Goal: Complete application form

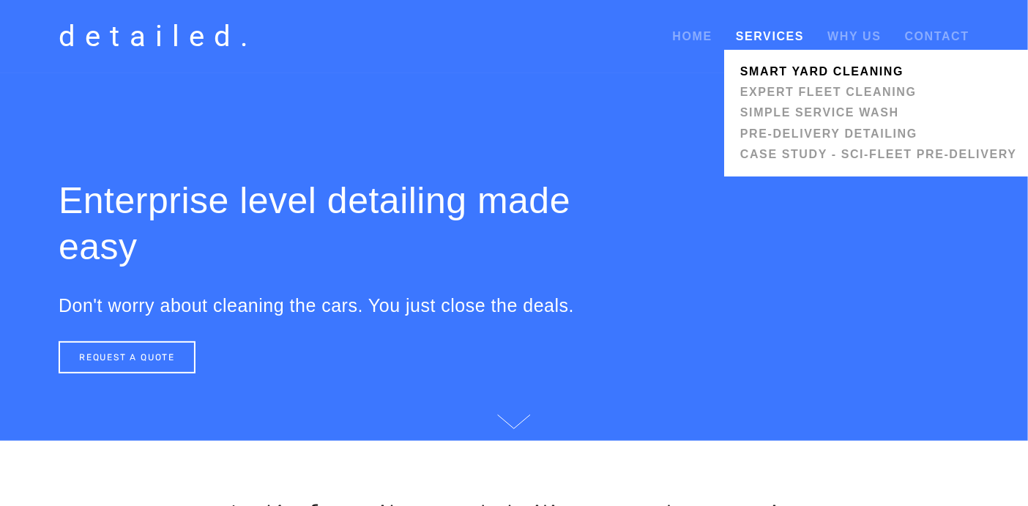
click at [829, 67] on link "Smart Yard Cleaning" at bounding box center [879, 72] width 286 height 21
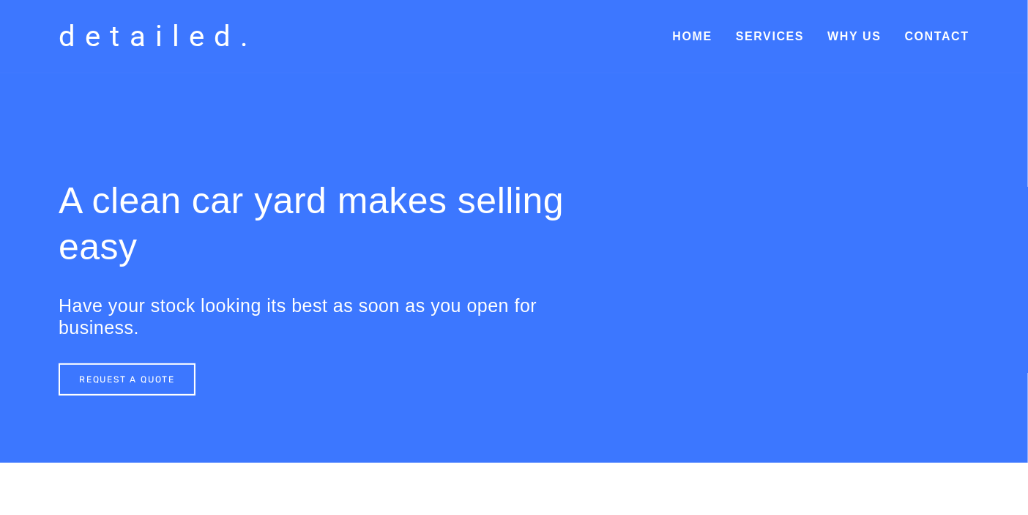
scroll to position [195, 0]
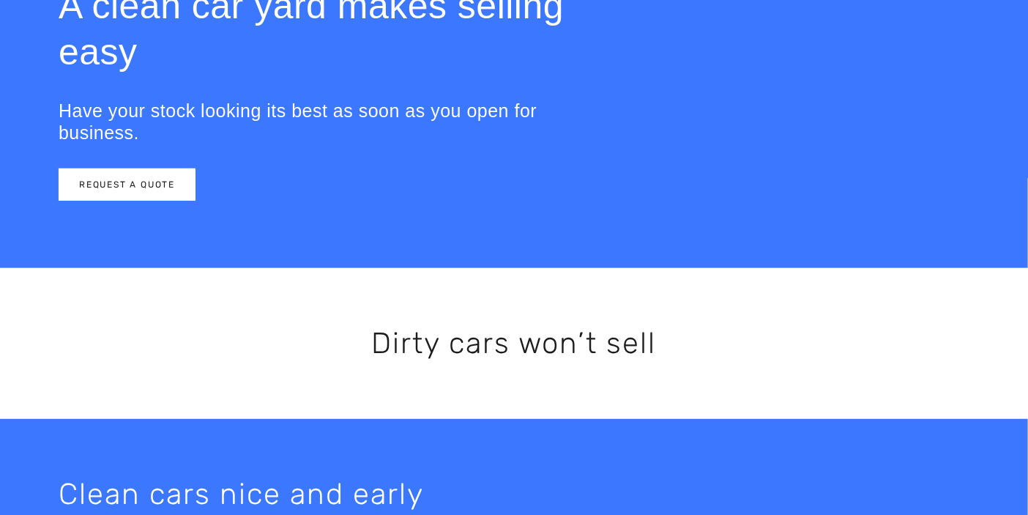
click at [135, 180] on link "REQUEST A QUOTE" at bounding box center [127, 184] width 137 height 32
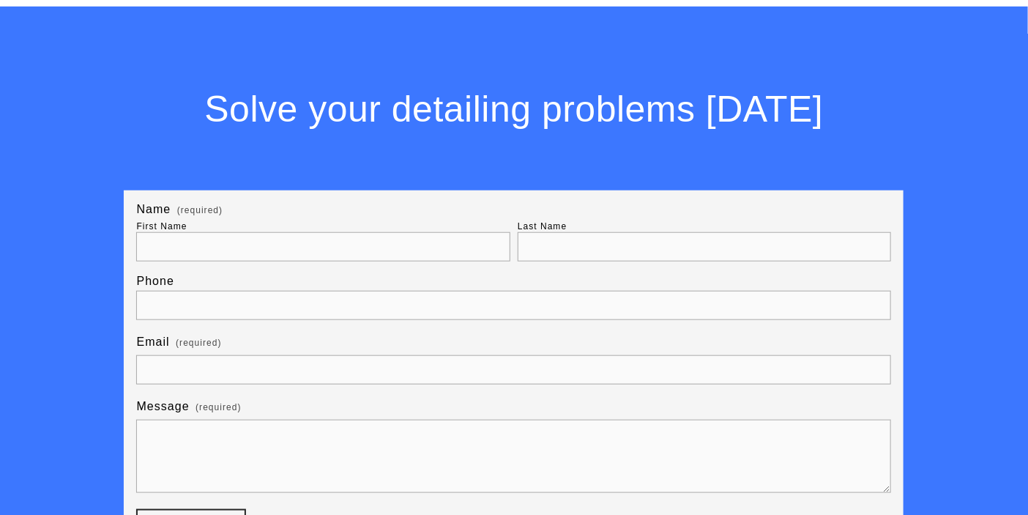
scroll to position [2763, 0]
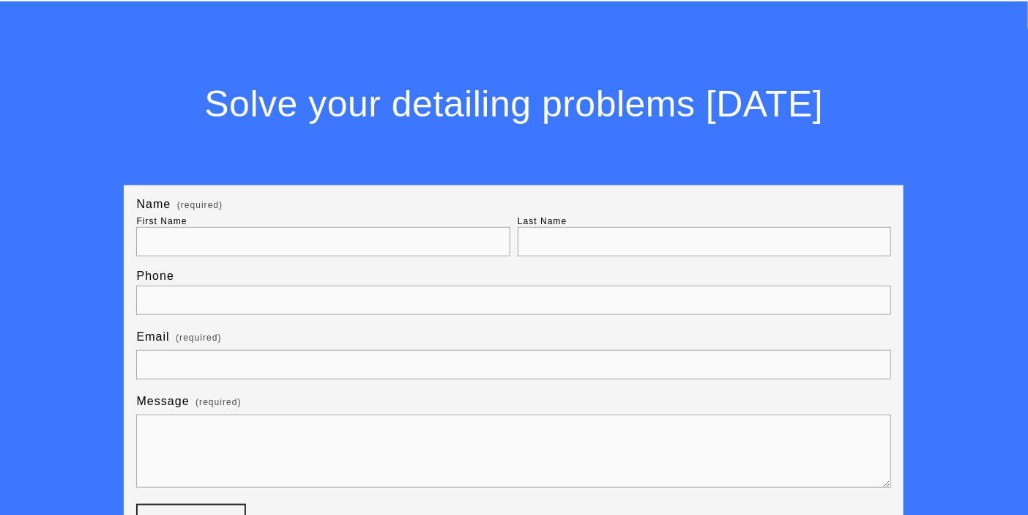
click at [181, 251] on input "First Name" at bounding box center [322, 241] width 373 height 29
type input "[PERSON_NAME]"
type input "0 4001 11351"
type input "matthewb@scenicmotors.com.au"
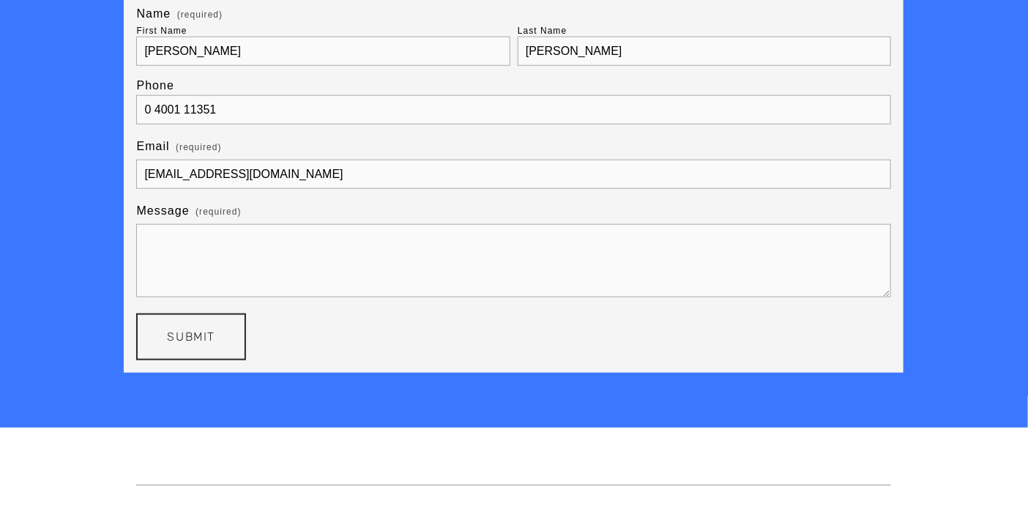
scroll to position [2958, 0]
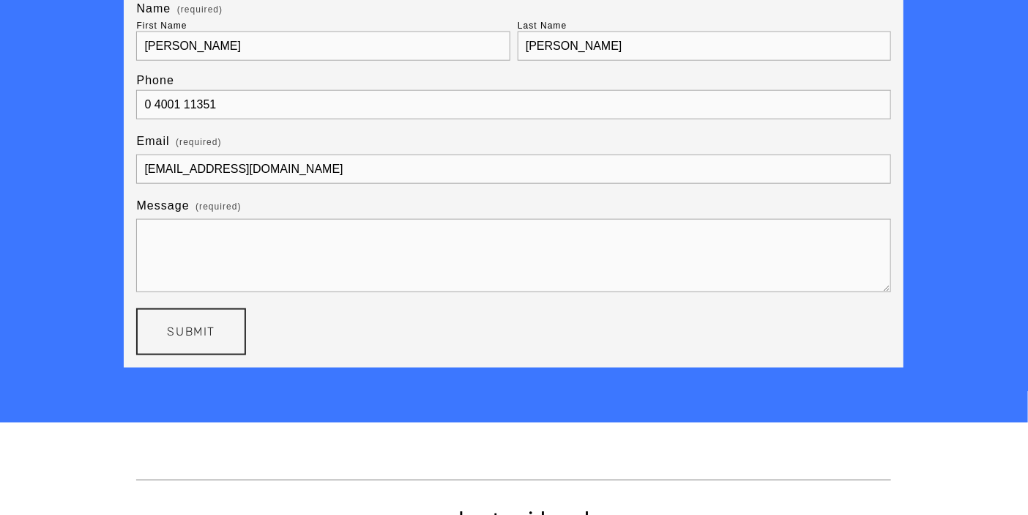
click at [202, 250] on textarea "Message (required)" at bounding box center [513, 255] width 755 height 73
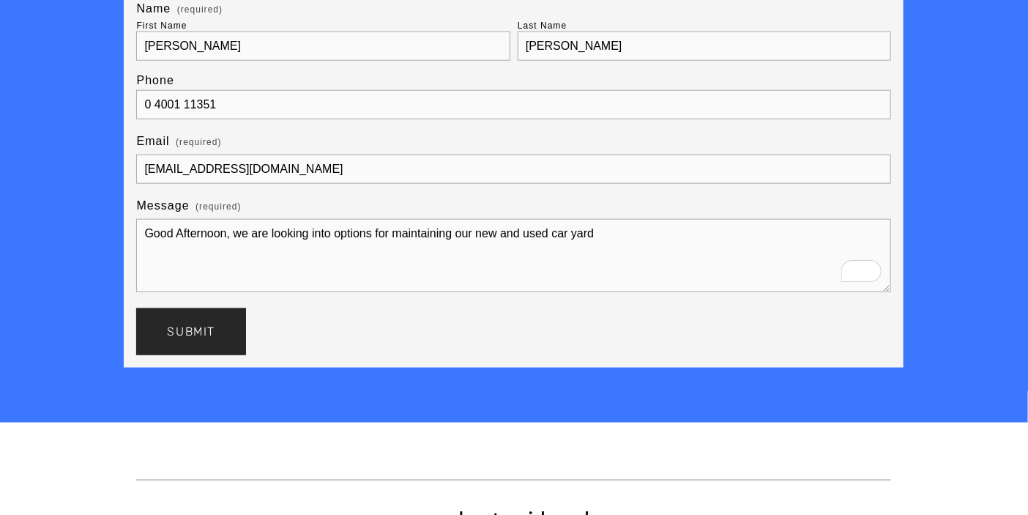
type textarea "Good Afternoon, we are looking into options for maintaining our new and used ca…"
click at [190, 338] on span "Submit" at bounding box center [191, 331] width 48 height 14
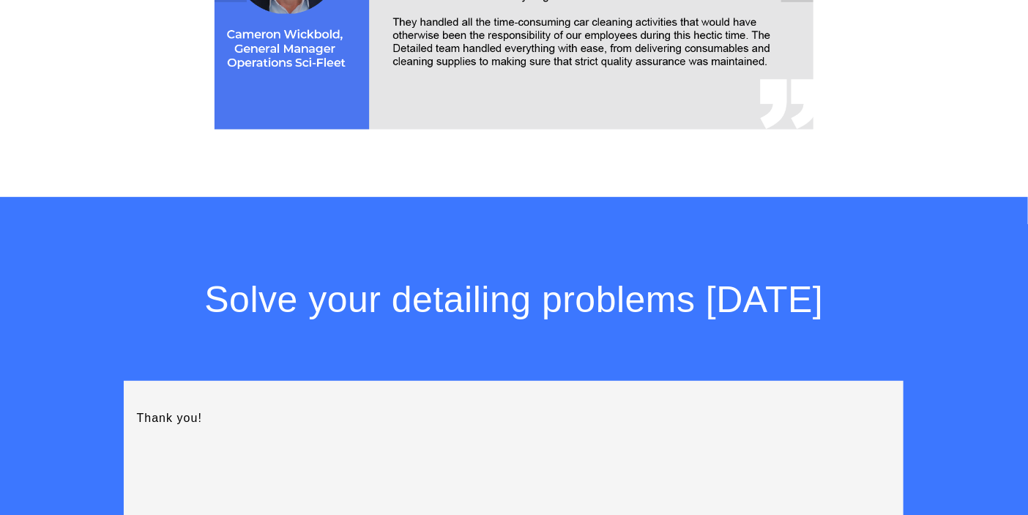
scroll to position [1787, 0]
